Goal: Information Seeking & Learning: Learn about a topic

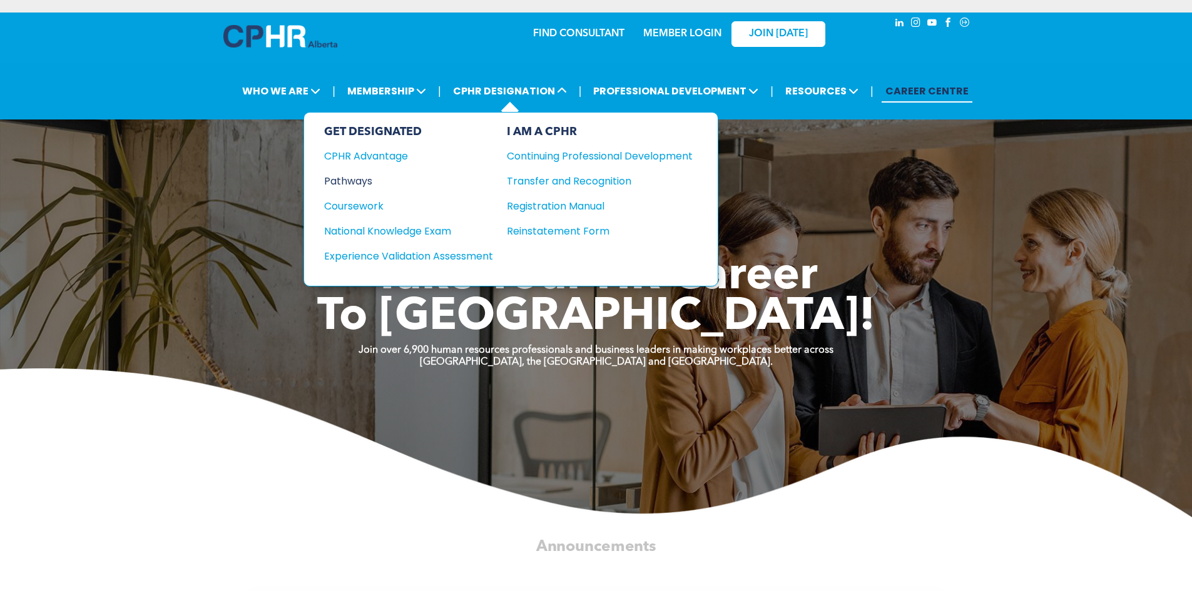
click at [336, 180] on div "Pathways" at bounding box center [400, 181] width 152 height 16
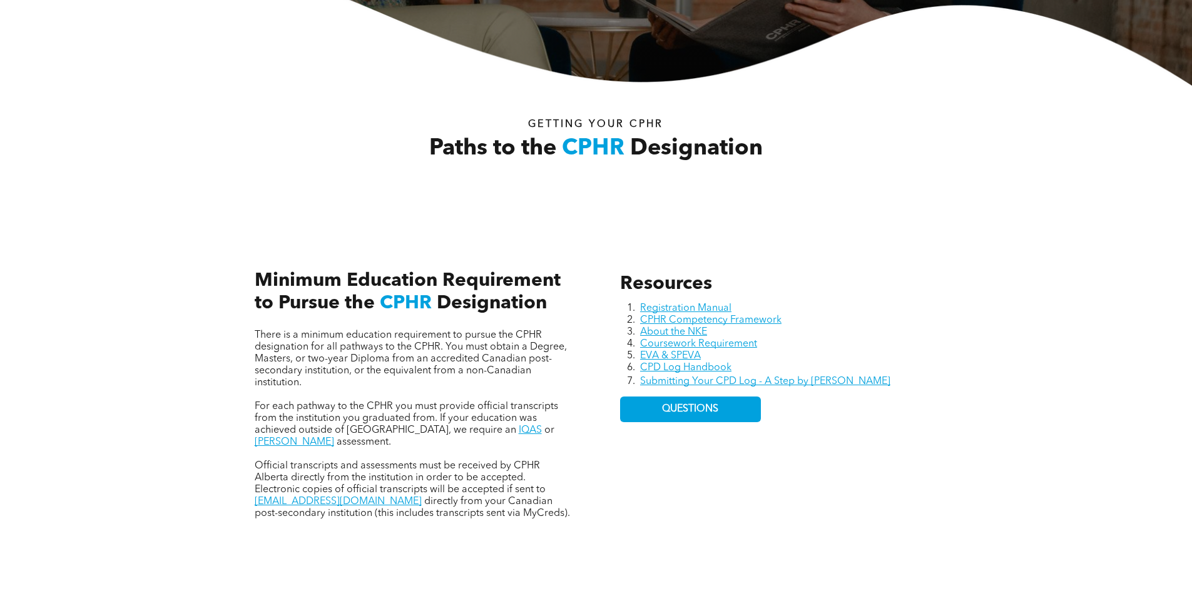
scroll to position [376, 0]
click at [697, 307] on link "Registration Manual" at bounding box center [685, 308] width 91 height 10
click at [670, 322] on link "CPHR Competency Framework" at bounding box center [710, 320] width 141 height 10
click at [673, 332] on link "About the NKE" at bounding box center [673, 332] width 67 height 10
click at [665, 344] on link "Coursework Requirement" at bounding box center [698, 344] width 117 height 10
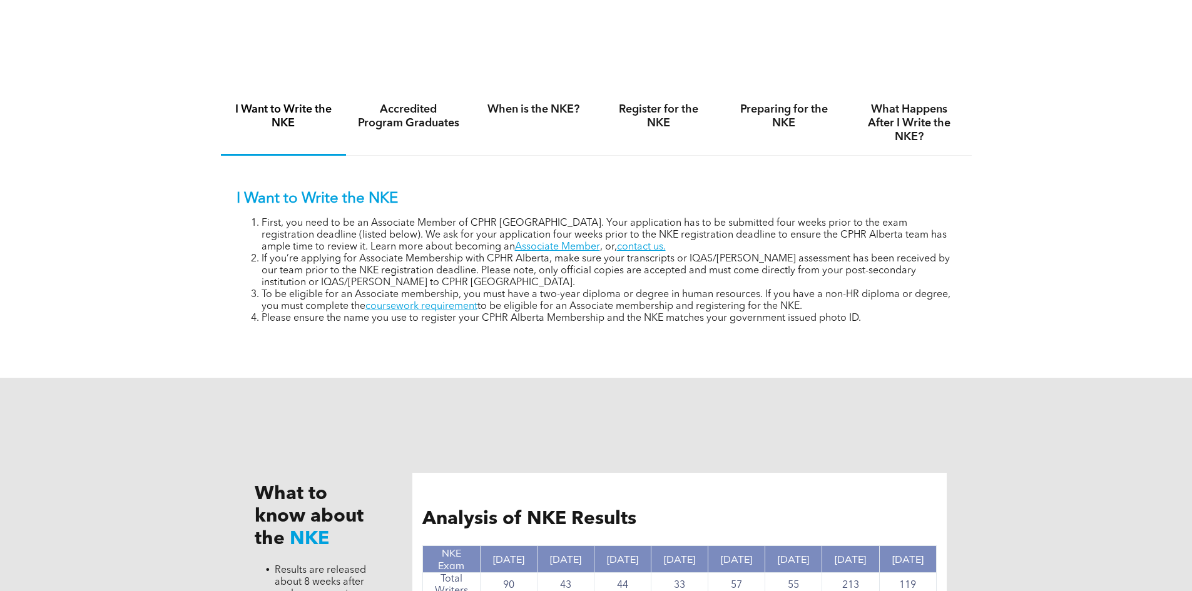
scroll to position [842, 0]
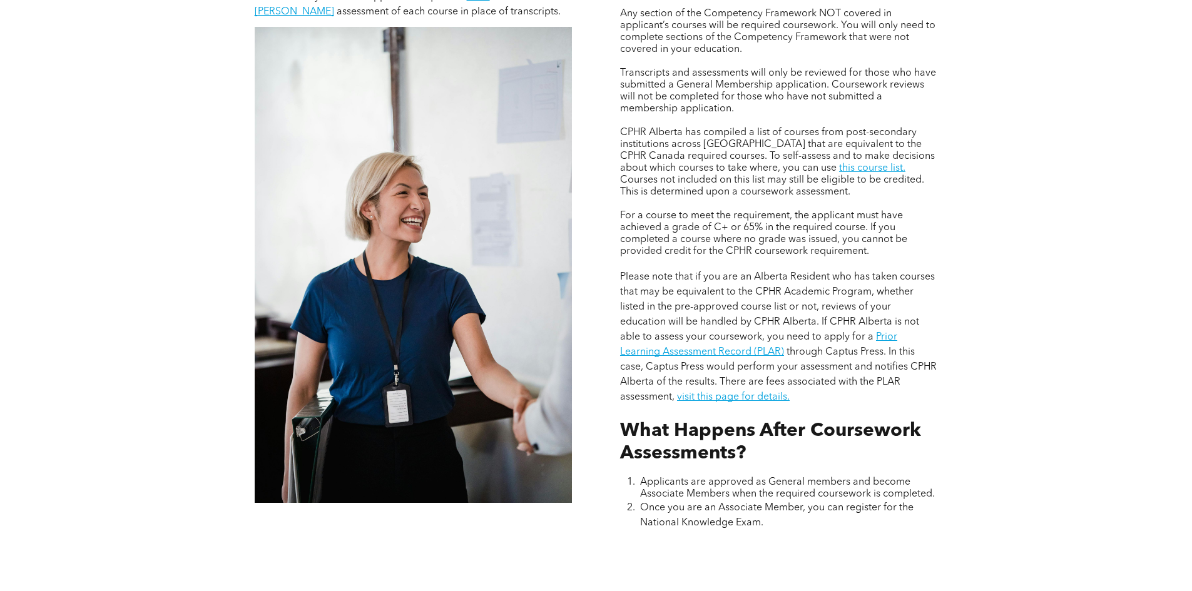
scroll to position [1001, 0]
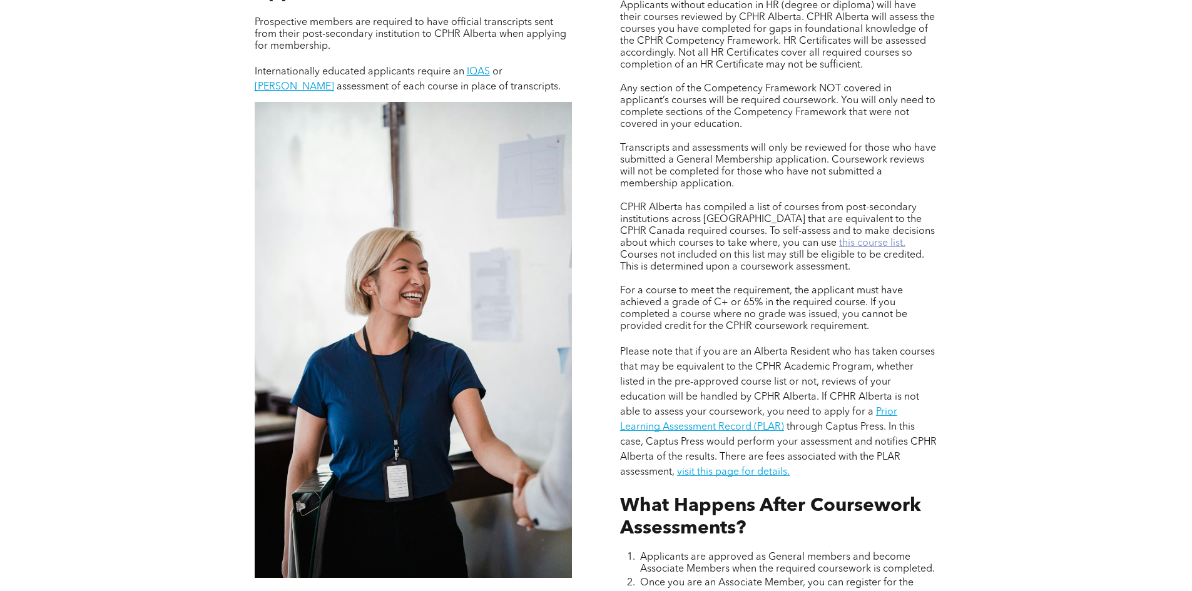
click at [839, 244] on link "this course list." at bounding box center [872, 243] width 66 height 10
click at [889, 410] on link "Prior Learning Assessment Record (PLAR)" at bounding box center [758, 419] width 277 height 25
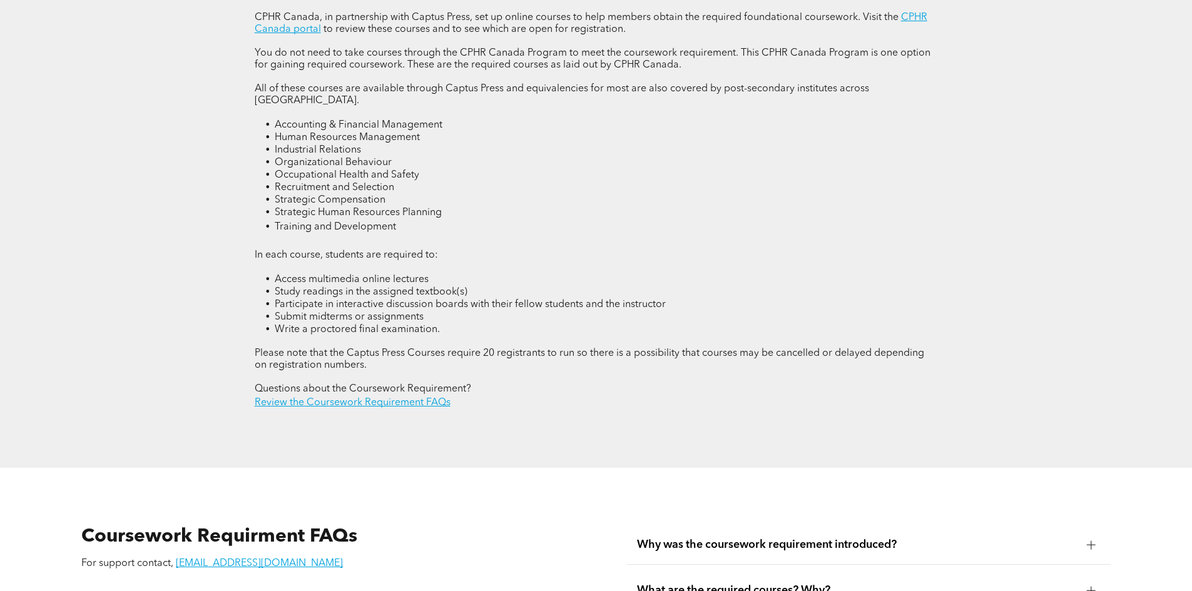
scroll to position [1815, 0]
click at [392, 397] on link "Review the Coursework Requirement FAQs" at bounding box center [353, 402] width 196 height 10
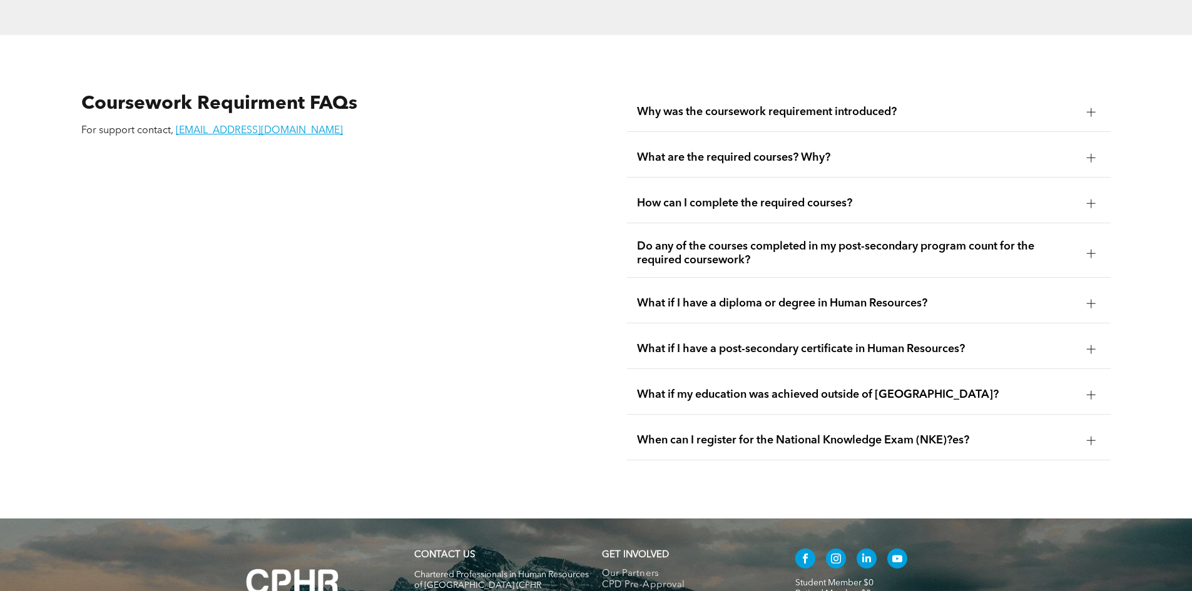
scroll to position [2259, 0]
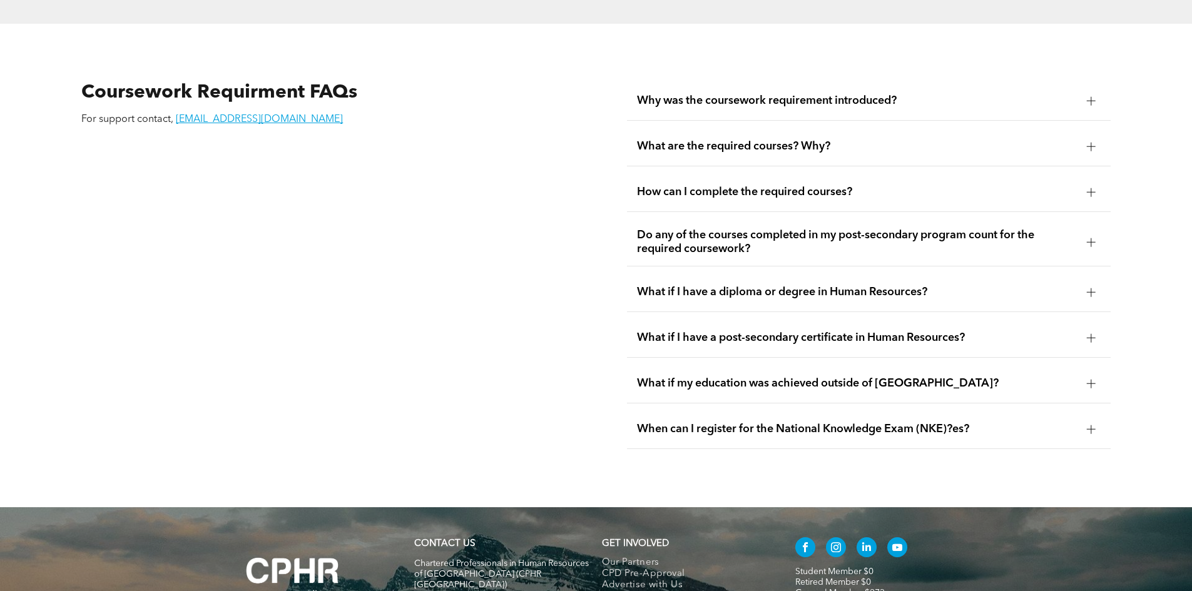
click at [727, 140] on span "What are the required courses? Why?" at bounding box center [857, 147] width 440 height 14
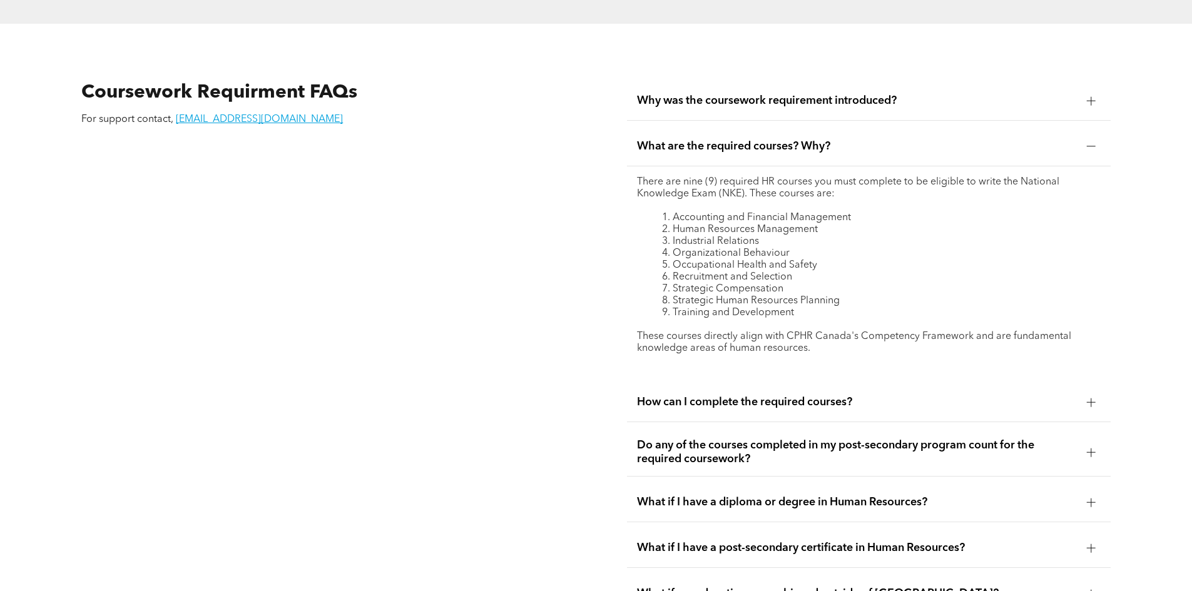
click at [780, 396] on span "How can I complete the required courses?" at bounding box center [857, 403] width 440 height 14
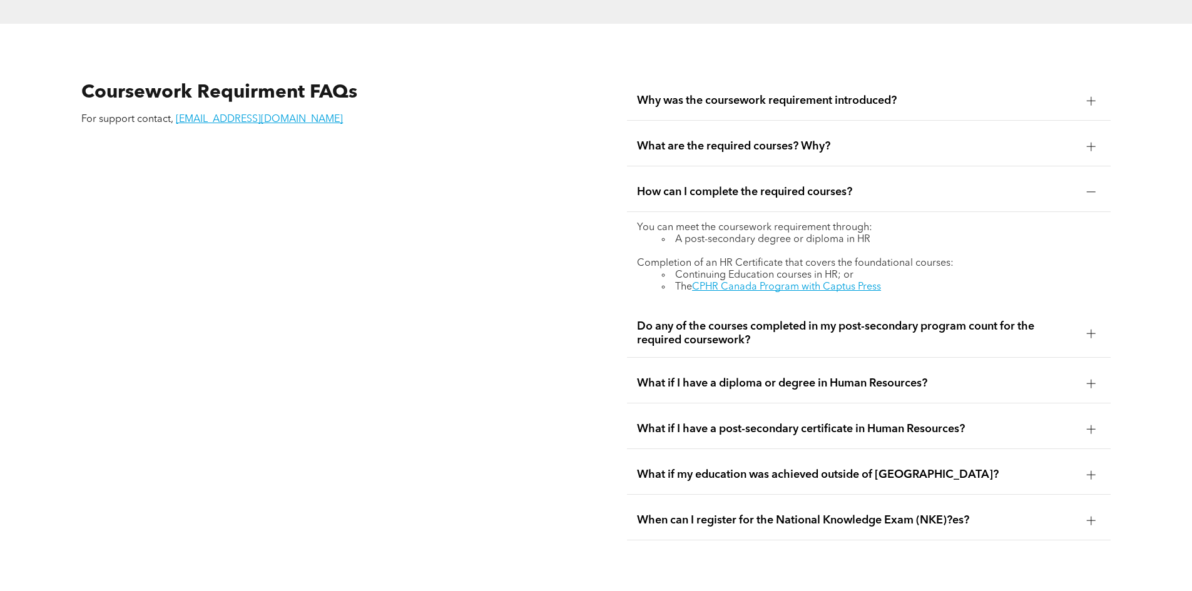
click at [903, 422] on span "What if I have a post-secondary certificate in Human Resources?" at bounding box center [857, 429] width 440 height 14
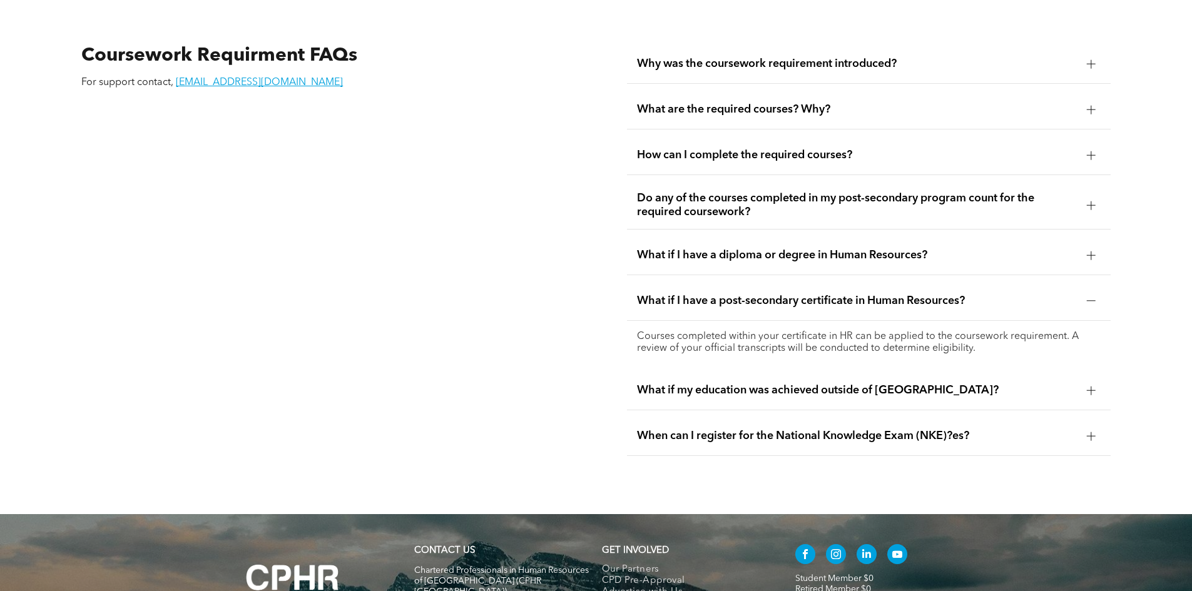
scroll to position [2321, 0]
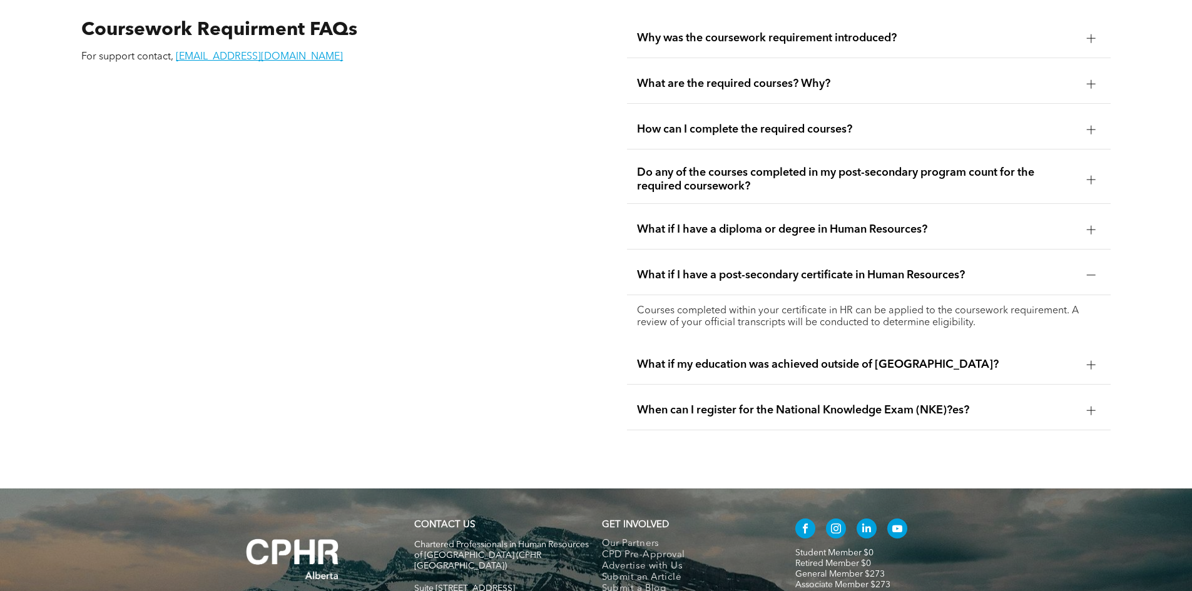
click at [760, 404] on span "When can I register for the National Knowledge Exam (NKE)?es?" at bounding box center [857, 411] width 440 height 14
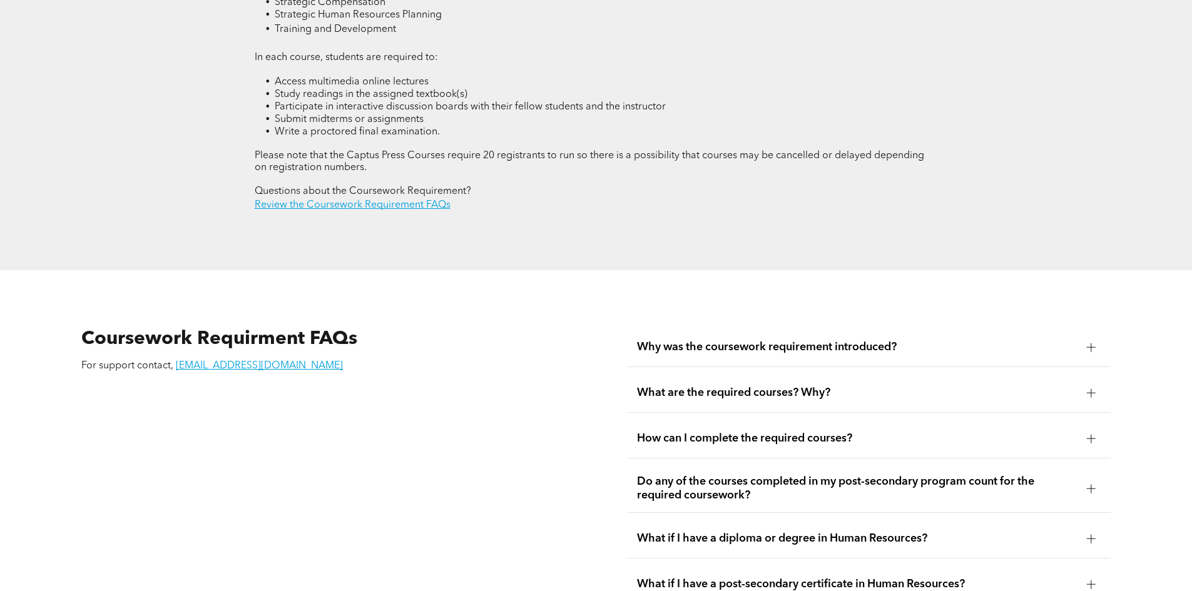
scroll to position [2008, 0]
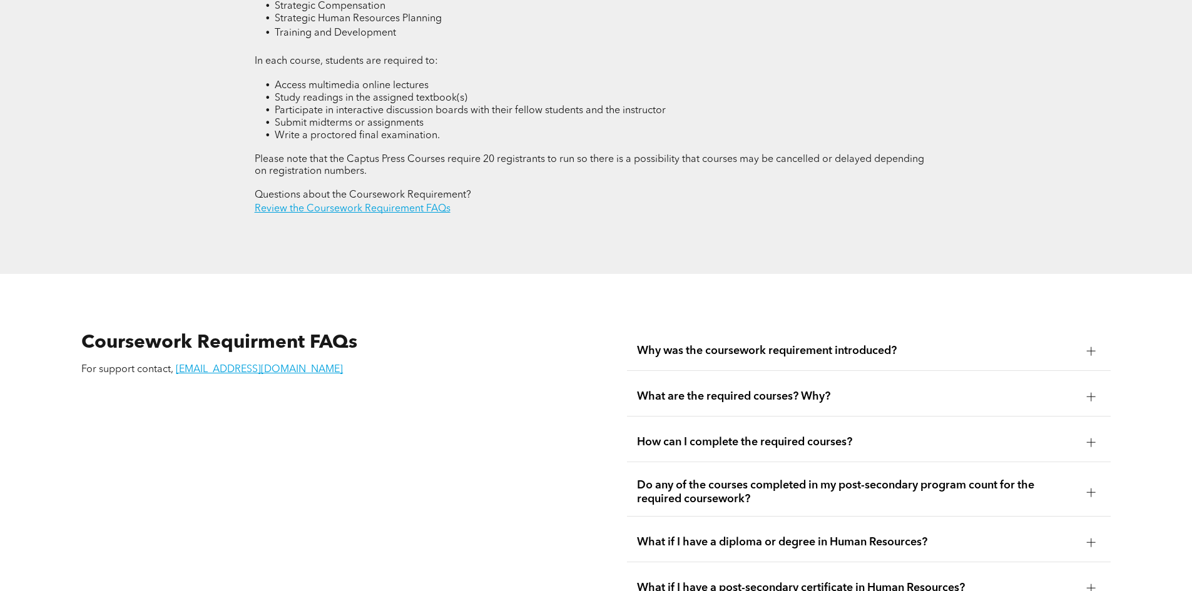
click at [826, 344] on span "Why was the coursework requirement introduced?" at bounding box center [857, 351] width 440 height 14
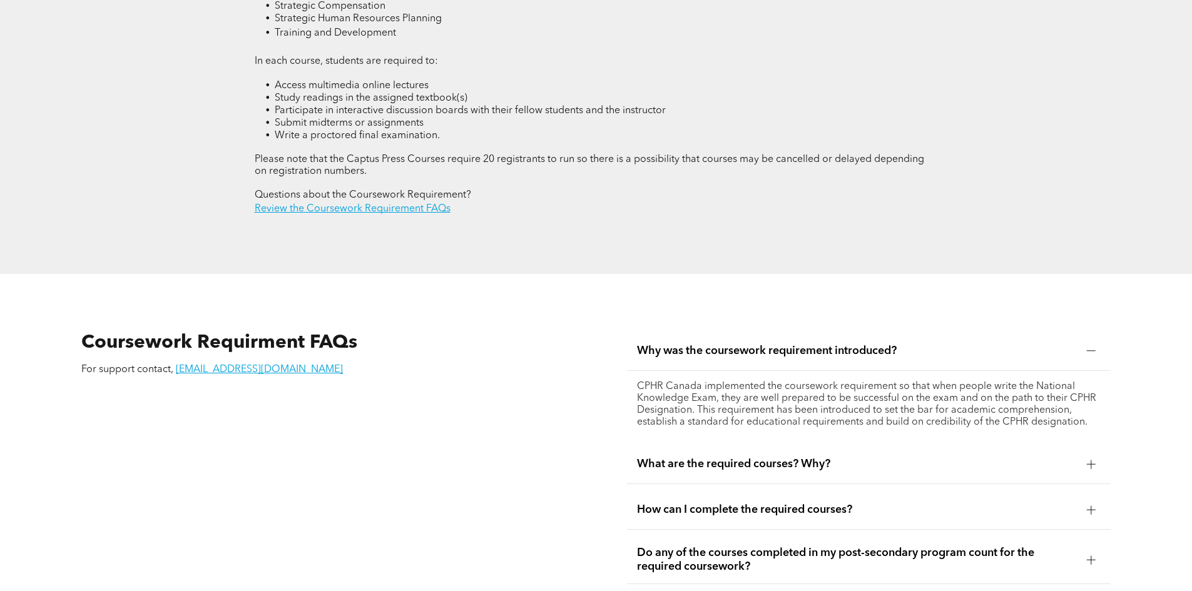
click at [826, 344] on span "Why was the coursework requirement introduced?" at bounding box center [857, 351] width 440 height 14
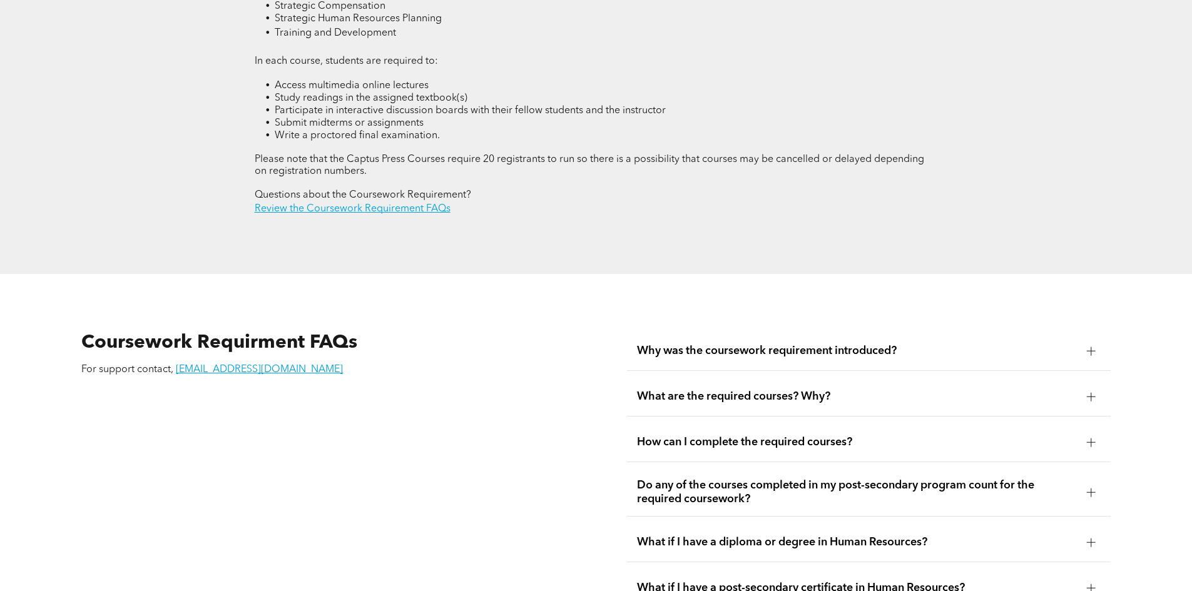
click at [815, 390] on span "What are the required courses? Why?" at bounding box center [857, 397] width 440 height 14
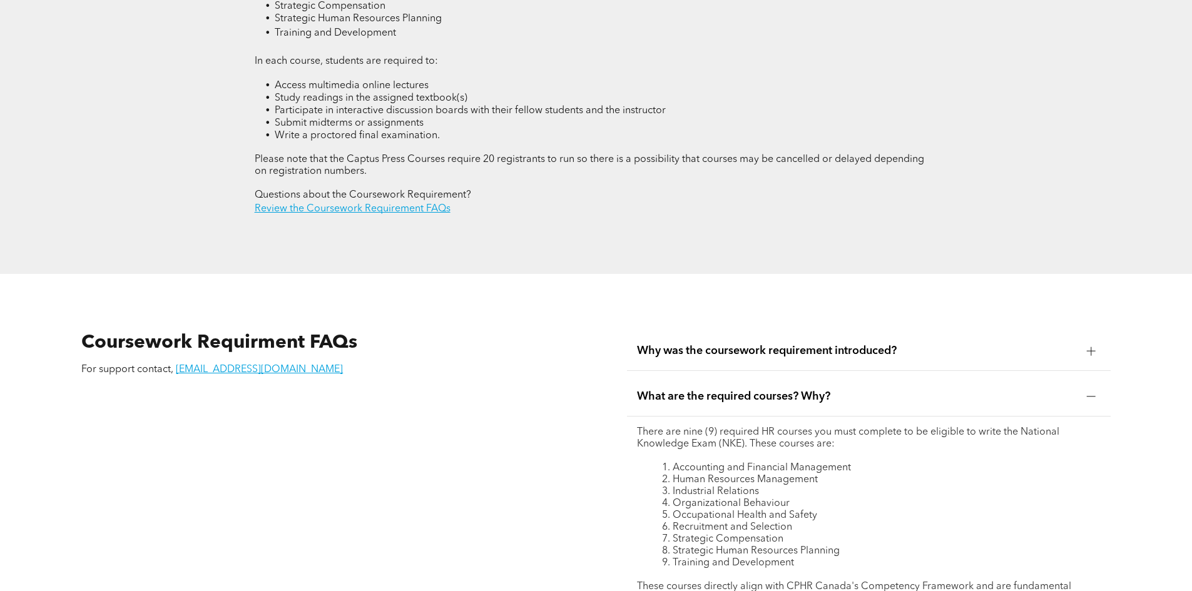
click at [815, 390] on span "What are the required courses? Why?" at bounding box center [857, 397] width 440 height 14
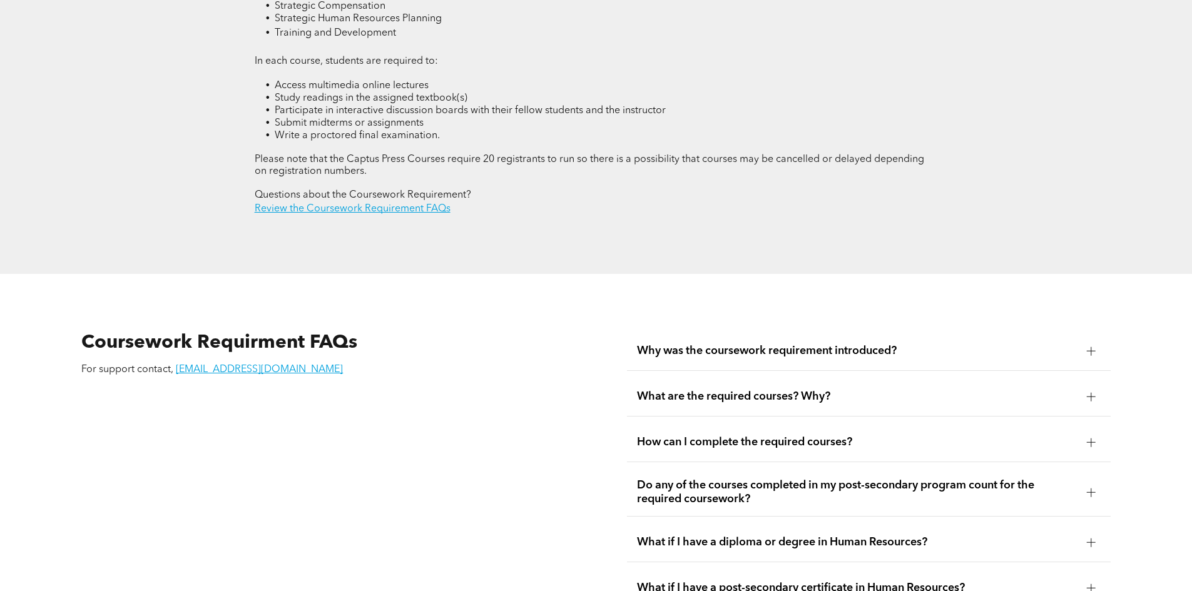
click at [797, 436] on span "How can I complete the required courses?" at bounding box center [857, 443] width 440 height 14
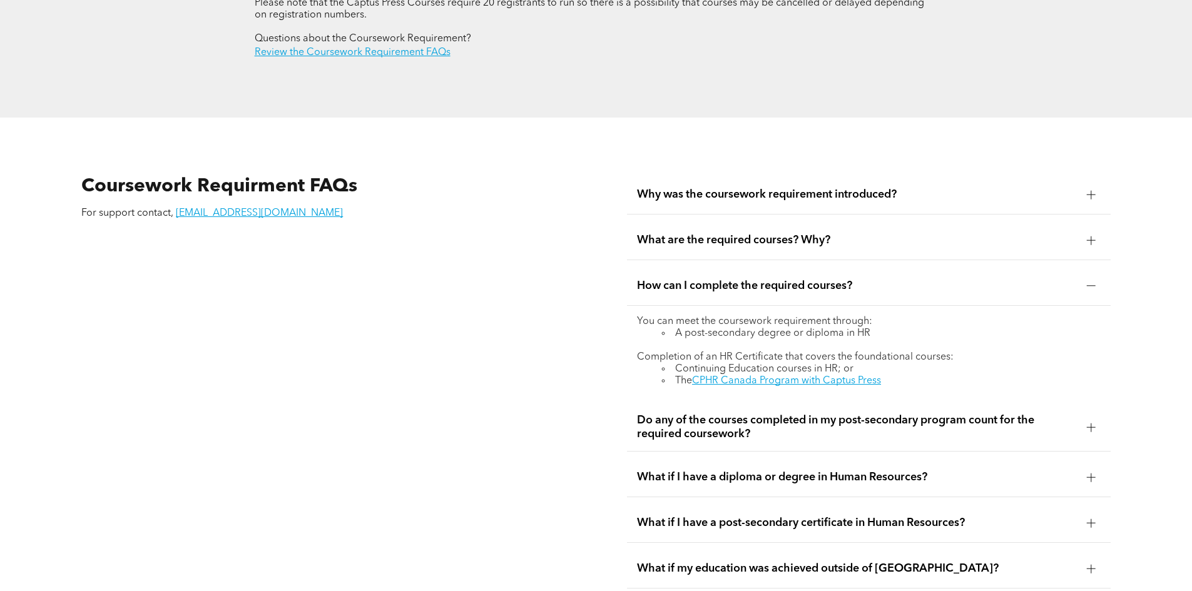
scroll to position [2196, 0]
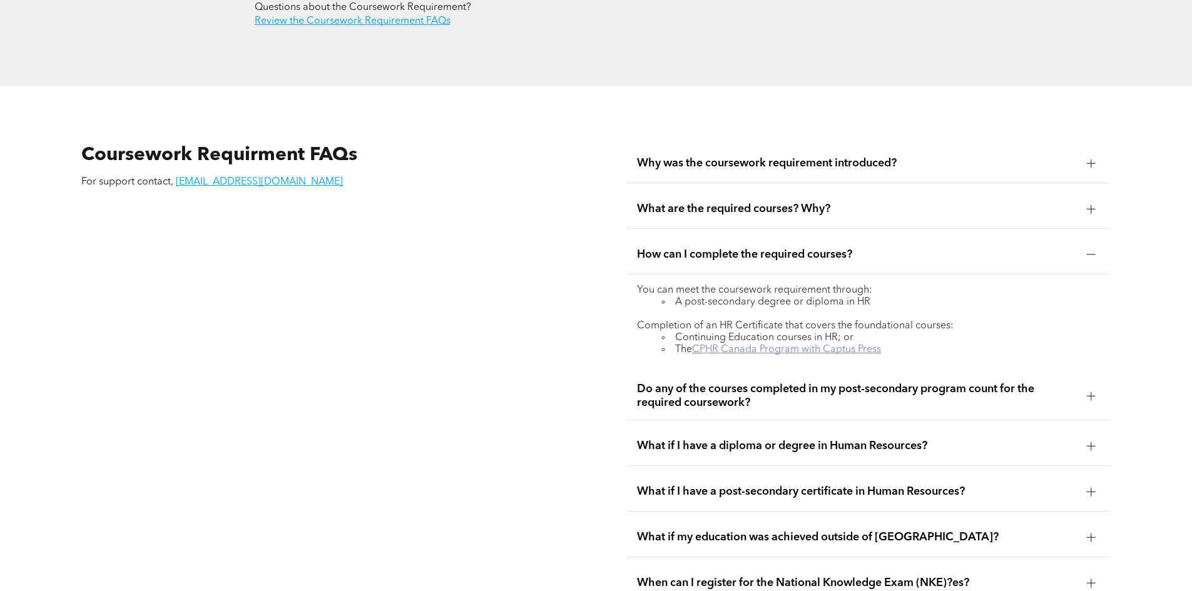
click at [739, 345] on link "CPHR Canada Program with Captus Press" at bounding box center [786, 350] width 189 height 10
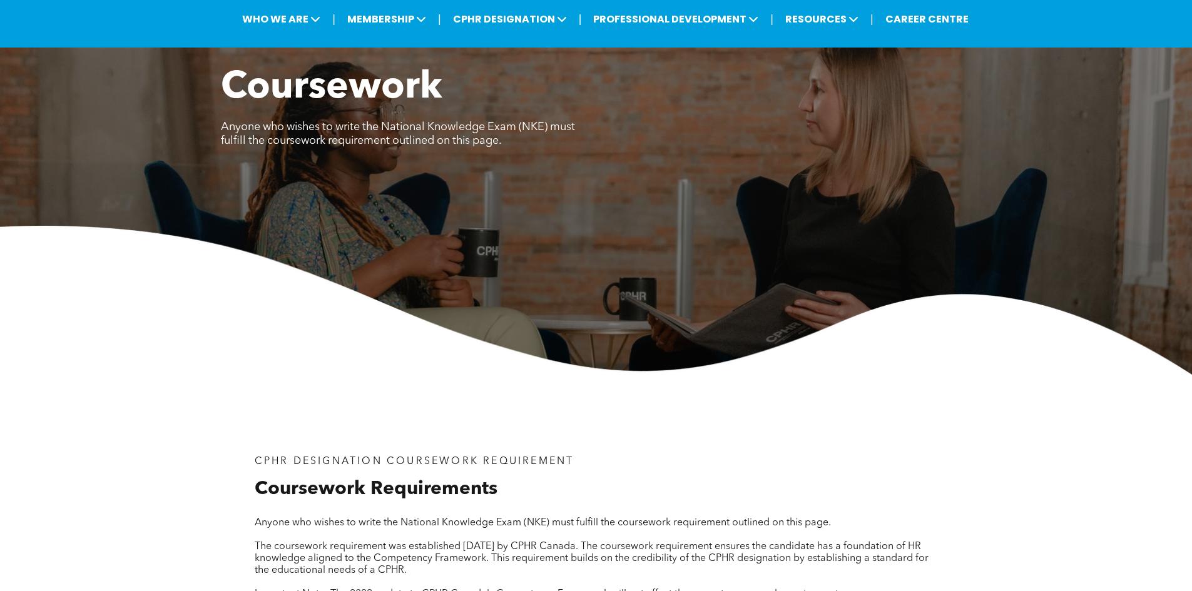
scroll to position [0, 0]
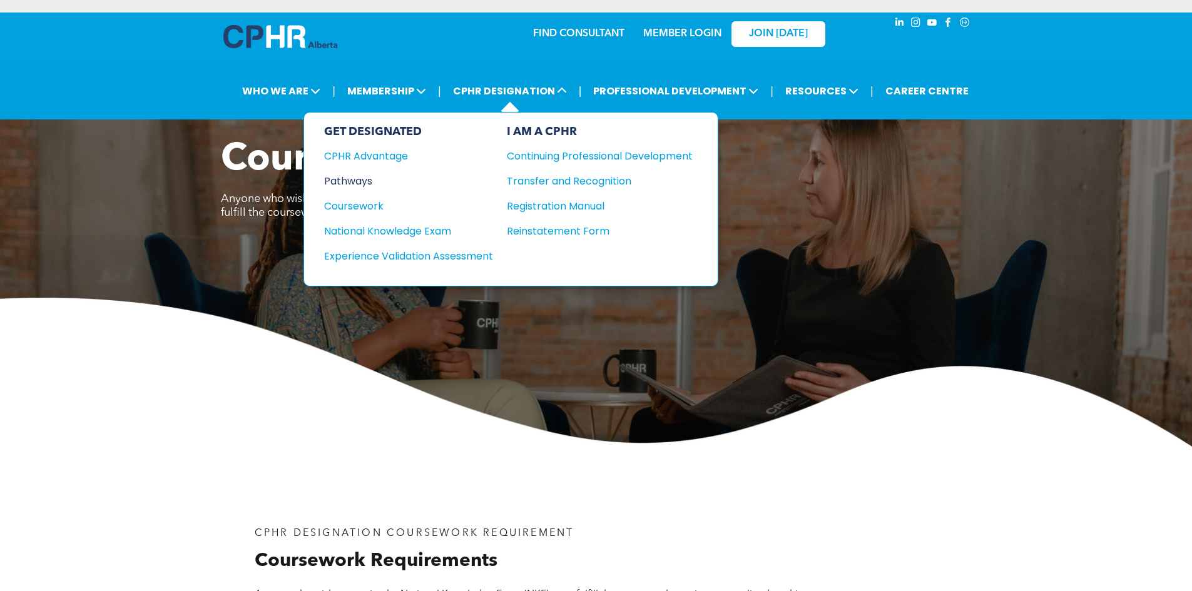
click at [349, 176] on div "Pathways" at bounding box center [400, 181] width 152 height 16
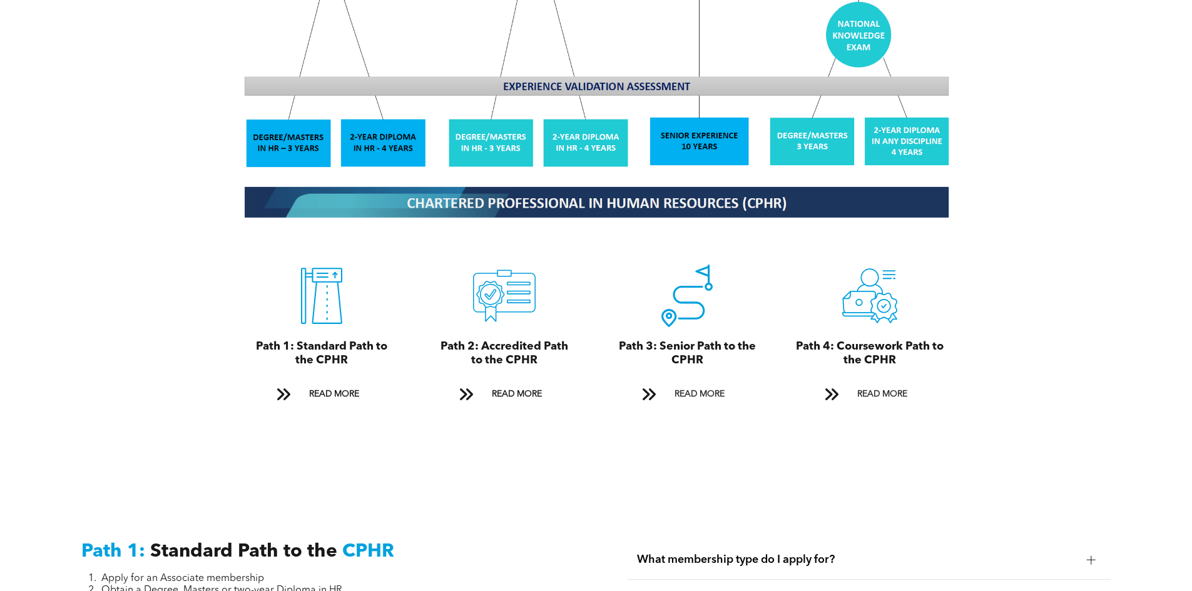
scroll to position [1314, 0]
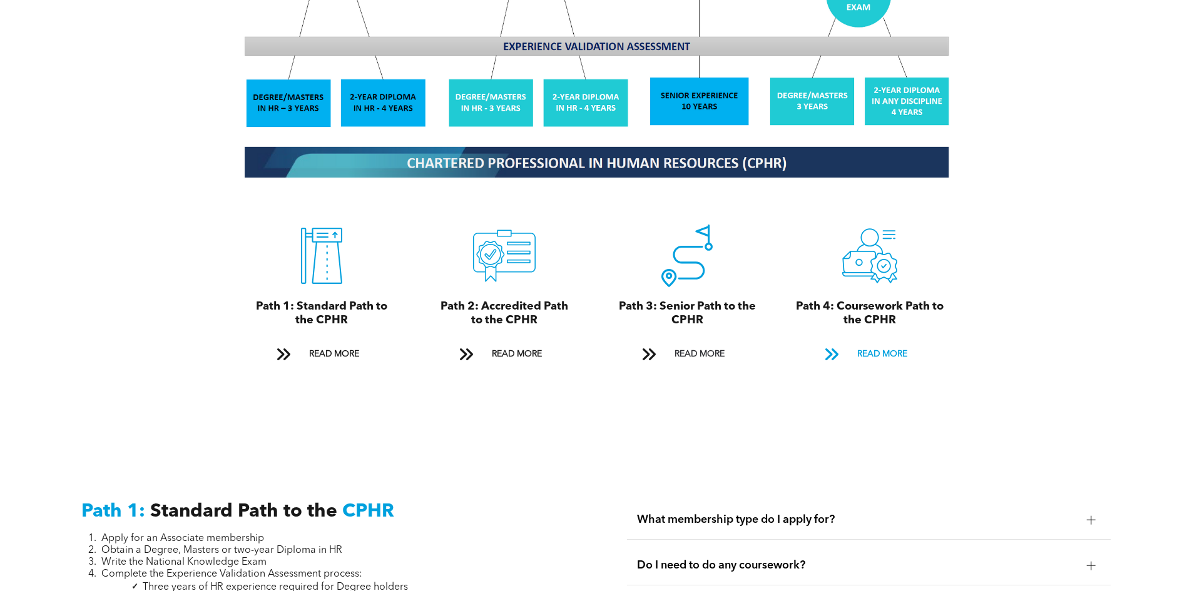
click at [865, 343] on span "READ MORE" at bounding box center [882, 354] width 59 height 23
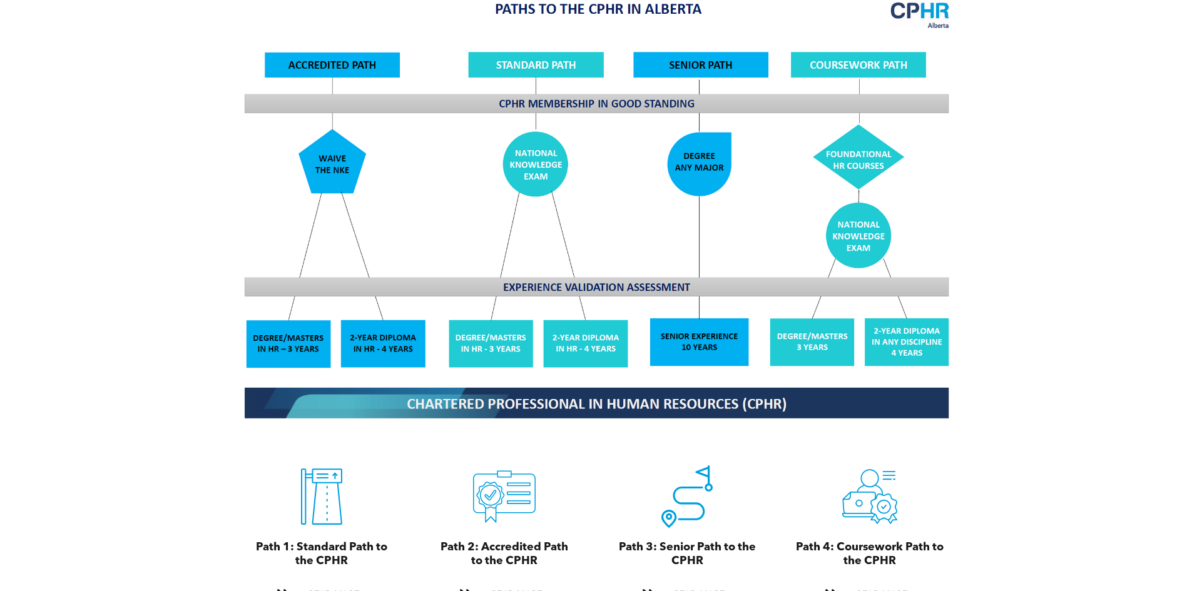
scroll to position [1346, 0]
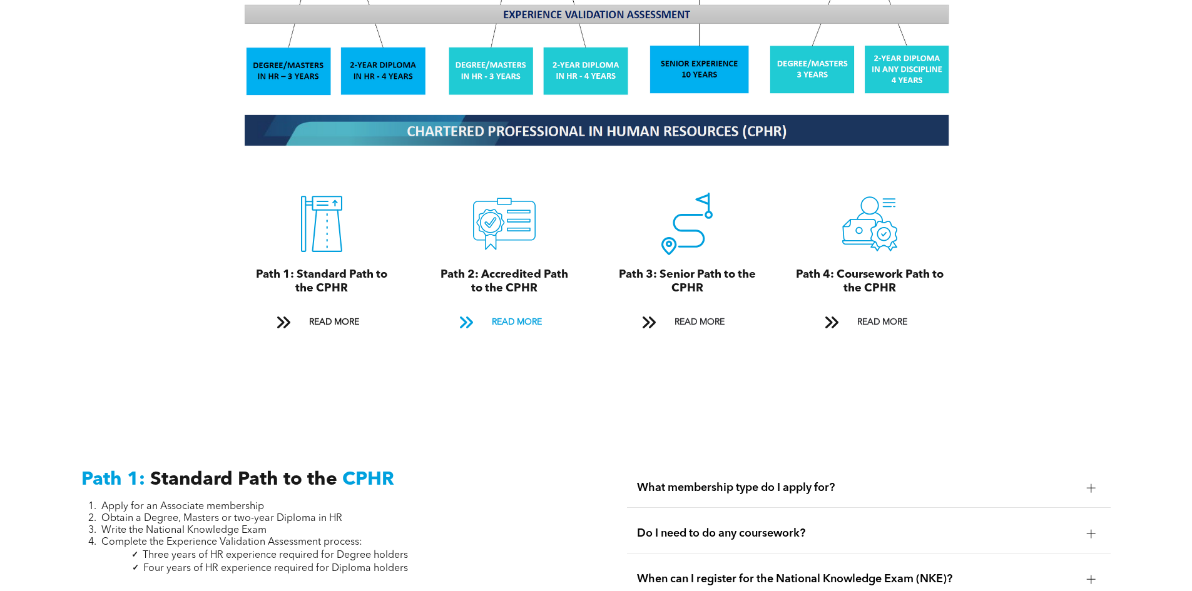
click at [529, 311] on span "READ MORE" at bounding box center [517, 322] width 59 height 23
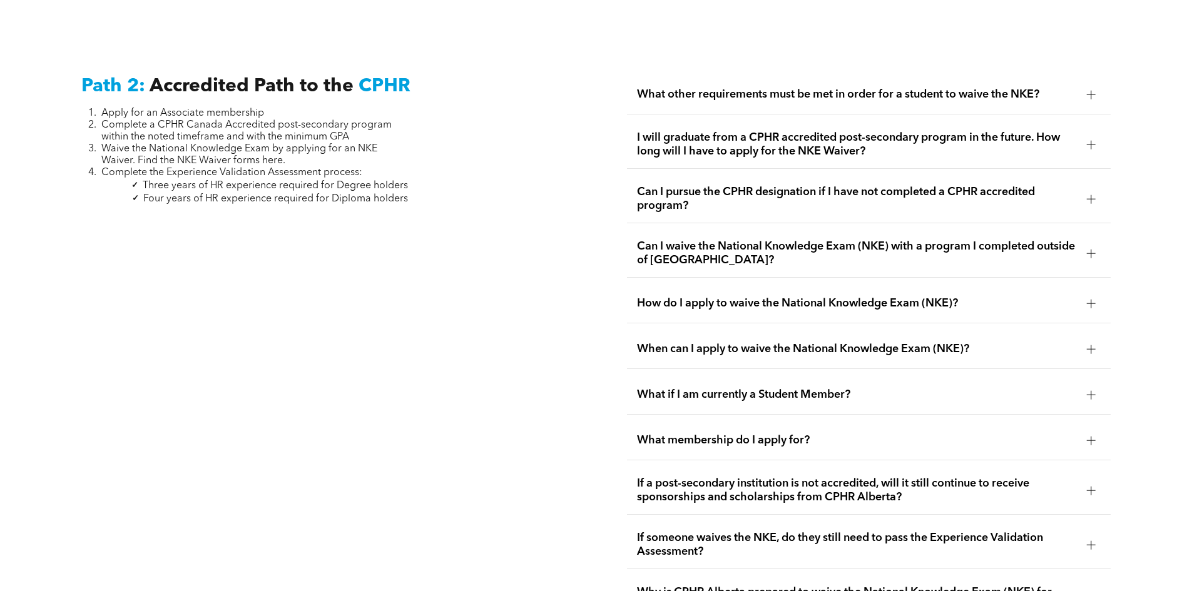
scroll to position [2046, 0]
